Goal: Task Accomplishment & Management: Manage account settings

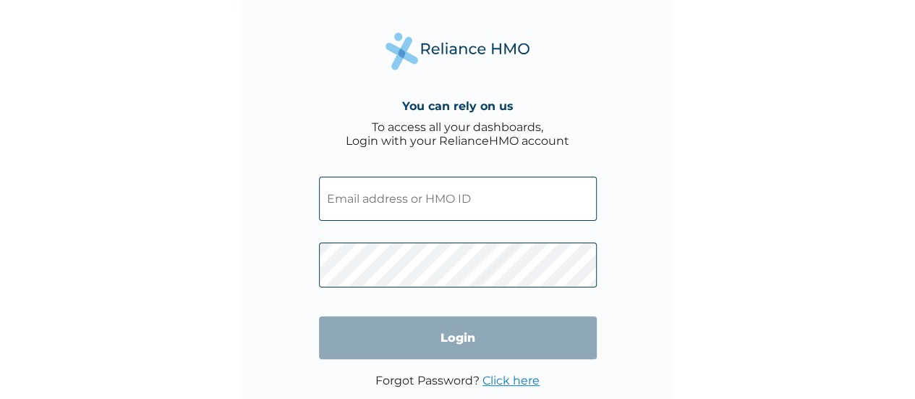
type input "FEI/10073/A"
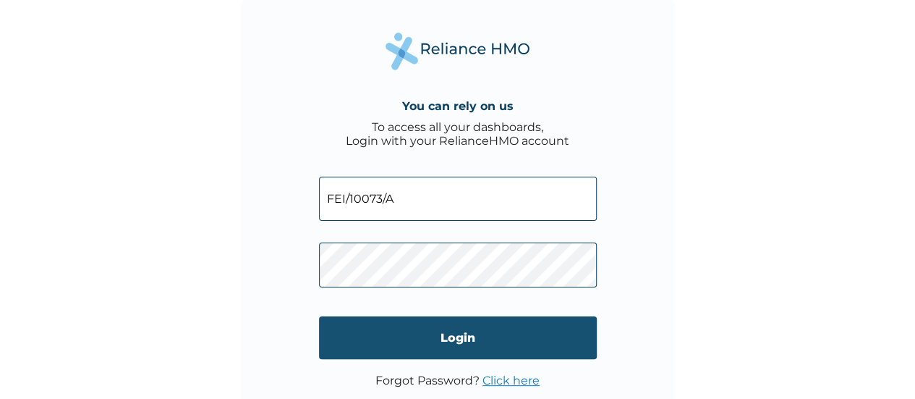
click at [467, 336] on input "Login" at bounding box center [458, 337] width 278 height 43
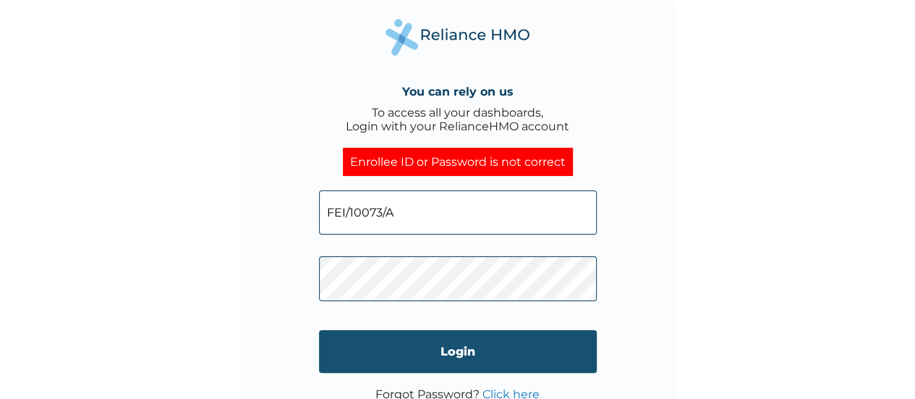
click at [471, 365] on input "Login" at bounding box center [458, 351] width 278 height 43
click at [448, 345] on input "Login" at bounding box center [458, 351] width 278 height 43
click at [438, 346] on input "Login" at bounding box center [458, 351] width 278 height 43
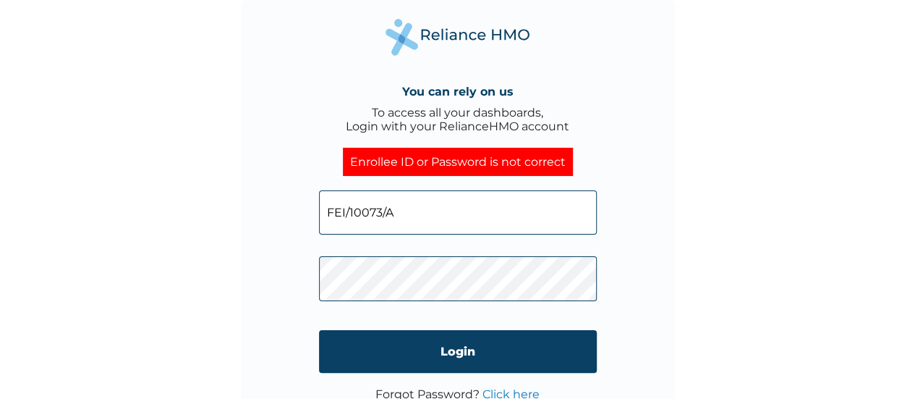
scroll to position [35, 0]
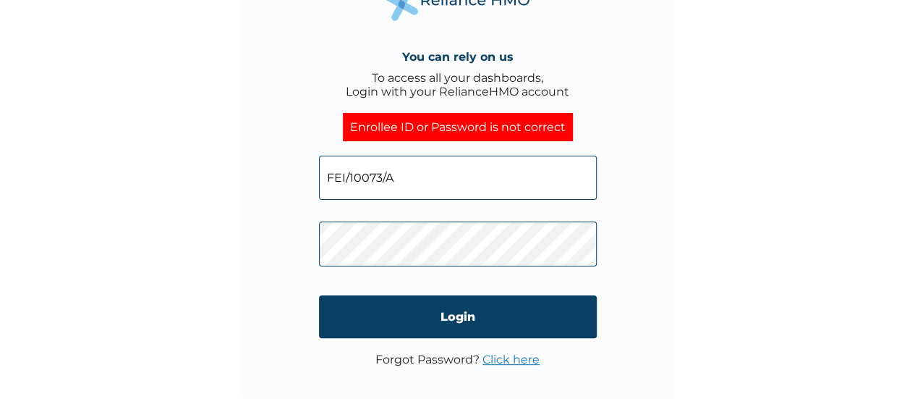
click at [525, 363] on link "Click here" at bounding box center [510, 359] width 57 height 14
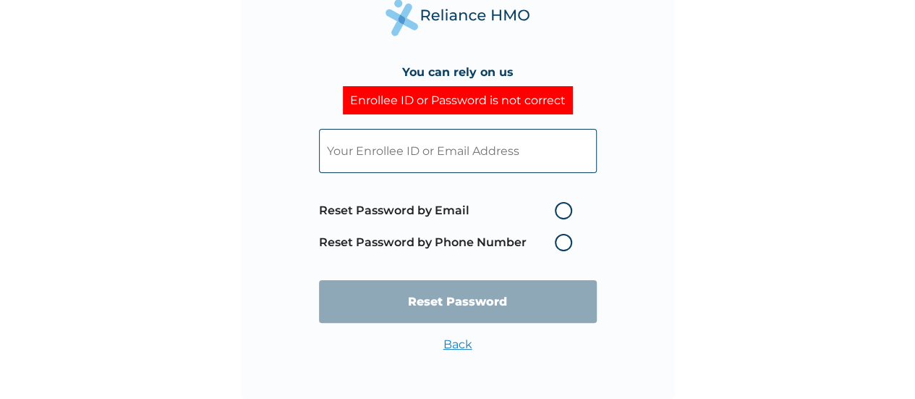
click at [438, 135] on input "text" at bounding box center [458, 151] width 278 height 44
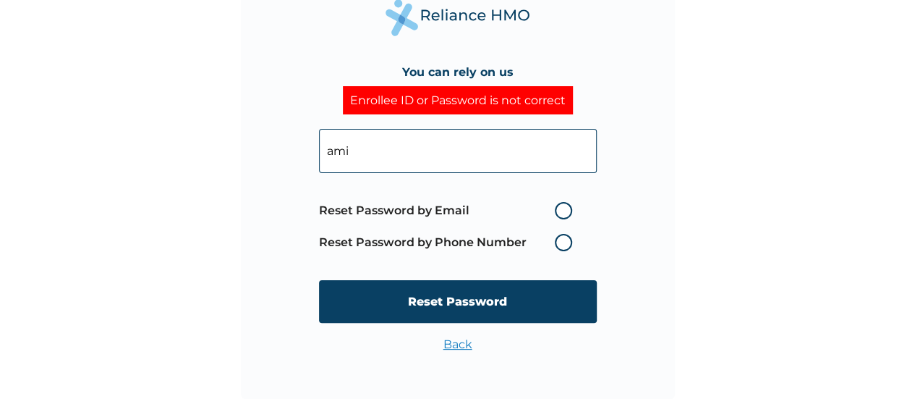
type input "aminu.haruna@flexisaf.com"
click at [563, 205] on label "Reset Password by Email" at bounding box center [449, 210] width 260 height 17
click at [558, 205] on input "Reset Password by Email" at bounding box center [546, 210] width 23 height 23
radio input "true"
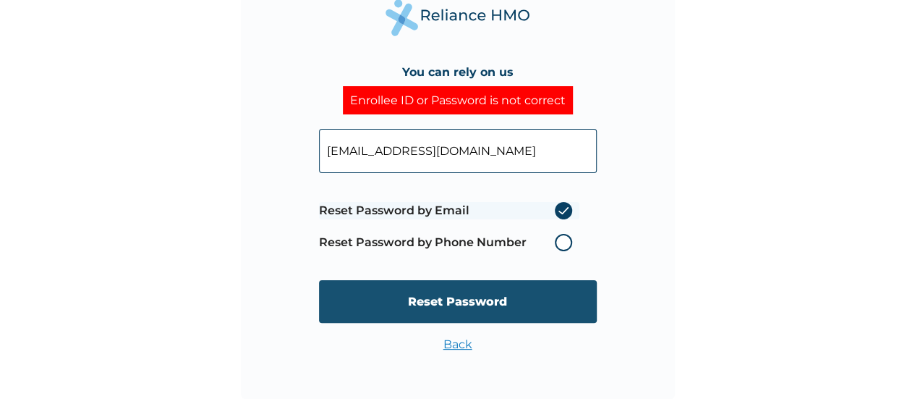
click at [524, 299] on input "Reset Password" at bounding box center [458, 301] width 278 height 43
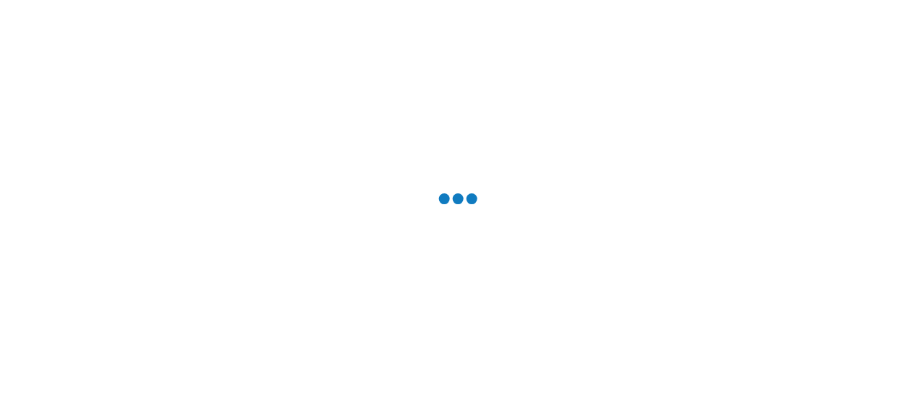
scroll to position [0, 0]
